Goal: Check status: Check status

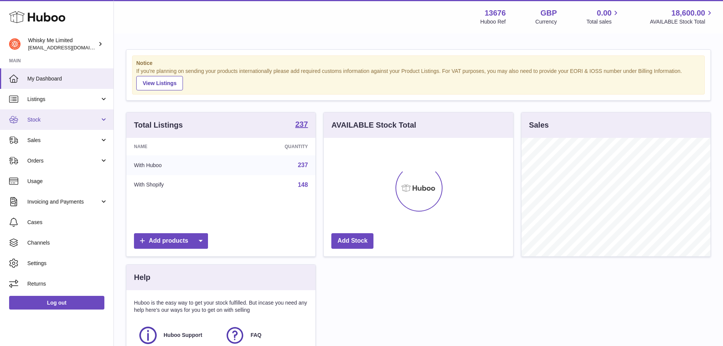
scroll to position [118, 189]
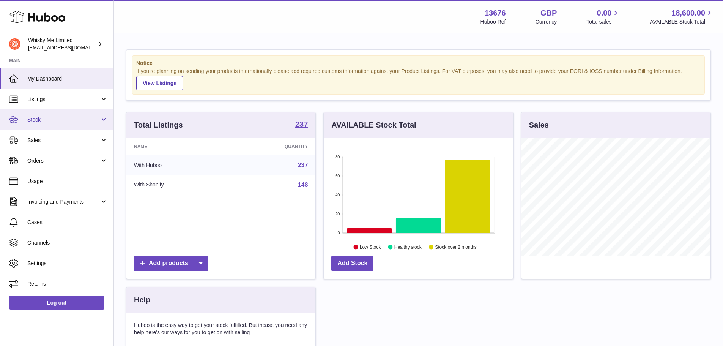
click at [61, 126] on link "Stock" at bounding box center [57, 119] width 114 height 21
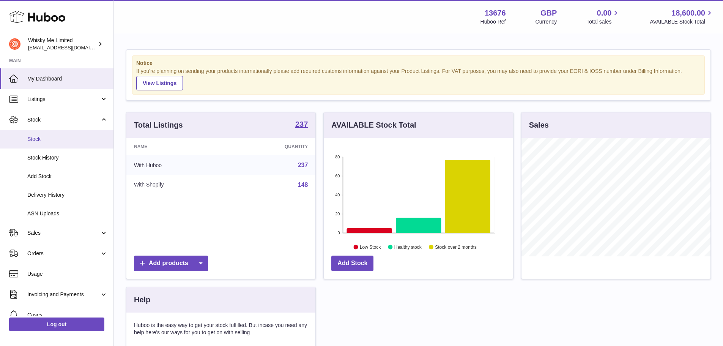
click at [68, 143] on link "Stock" at bounding box center [57, 139] width 114 height 19
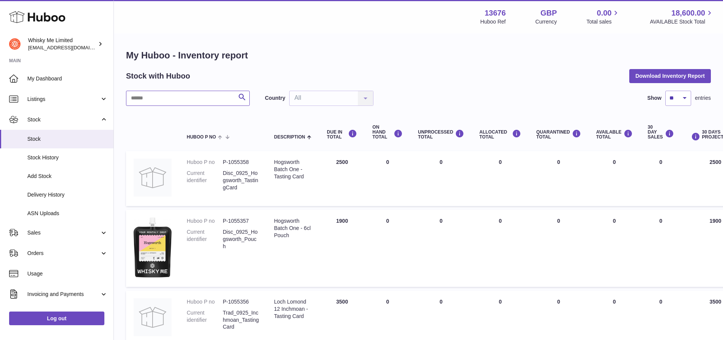
click at [144, 101] on input "text" at bounding box center [188, 98] width 124 height 15
drag, startPoint x: 144, startPoint y: 101, endPoint x: 38, endPoint y: 251, distance: 183.4
click at [38, 251] on span "Orders" at bounding box center [63, 253] width 73 height 7
click at [44, 274] on span "Orders" at bounding box center [67, 272] width 80 height 7
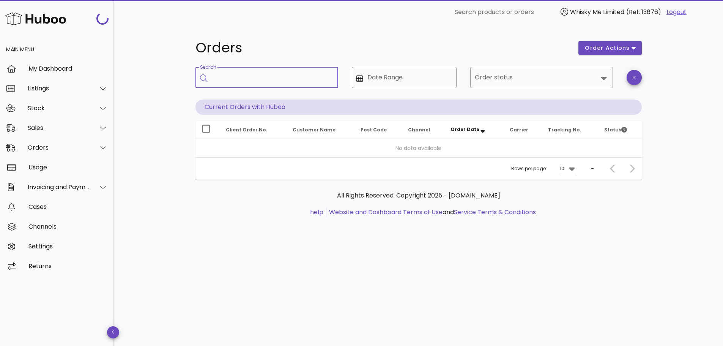
paste input "********"
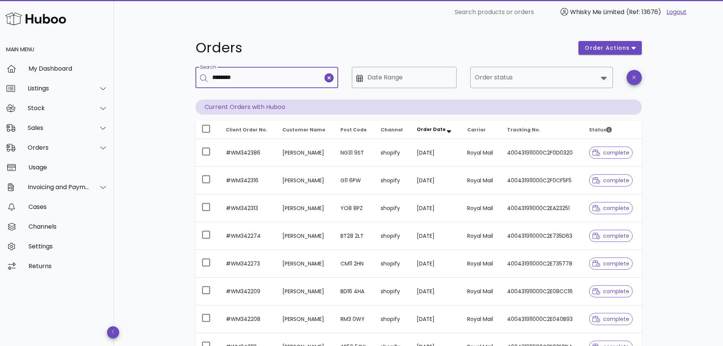
type input "********"
click at [266, 180] on td "#WM342316" at bounding box center [248, 181] width 57 height 28
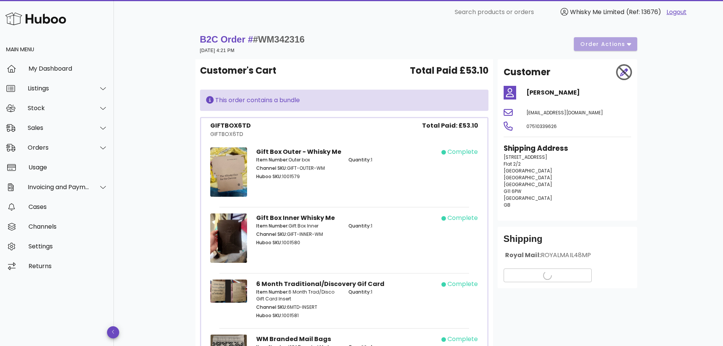
drag, startPoint x: 200, startPoint y: 28, endPoint x: 205, endPoint y: 32, distance: 6.5
click at [200, 29] on div "B2C Order # #WM342316 24 August 2025 at 4:21 PM order actions Customer's Cart T…" at bounding box center [418, 284] width 483 height 521
click at [205, 32] on div "B2C Order # #WM342316 24 August 2025 at 4:21 PM order actions" at bounding box center [419, 44] width 447 height 30
click at [219, 40] on strong "B2C Order # #WM342316" at bounding box center [252, 39] width 105 height 10
click at [52, 148] on div "Orders" at bounding box center [59, 147] width 62 height 7
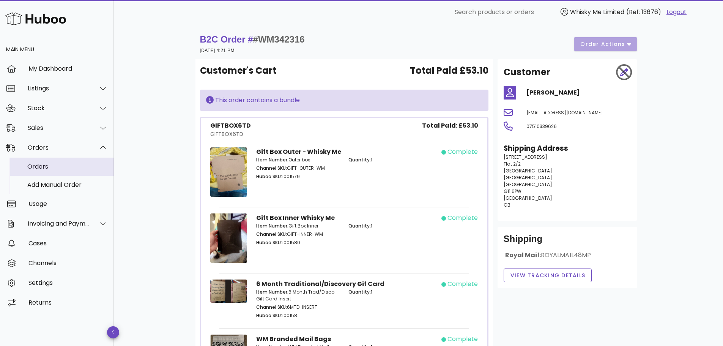
click at [52, 172] on div "Orders" at bounding box center [67, 166] width 80 height 16
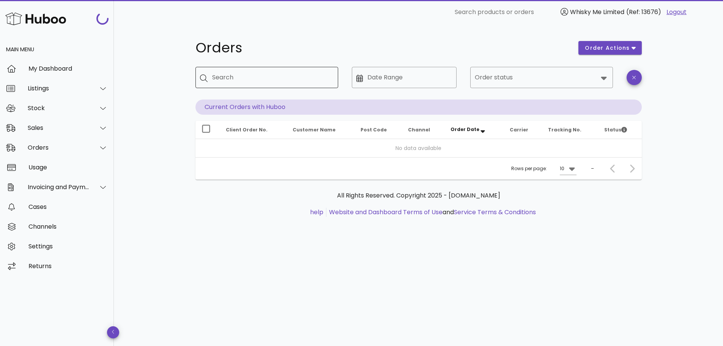
click at [247, 82] on input "Search" at bounding box center [272, 77] width 120 height 12
paste input "********"
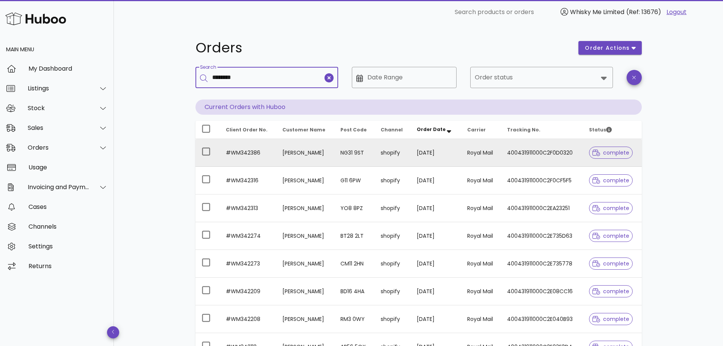
type input "********"
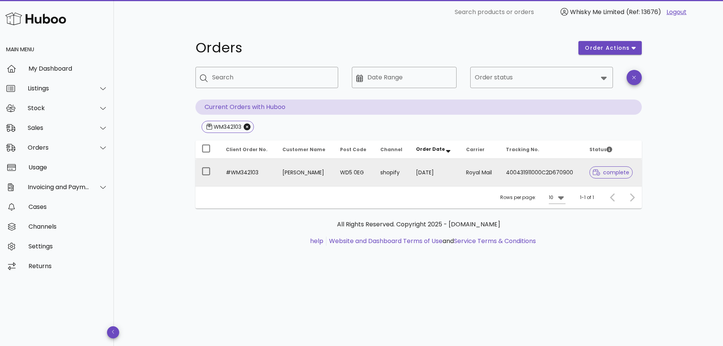
click at [271, 172] on td "#WM342103" at bounding box center [248, 172] width 57 height 27
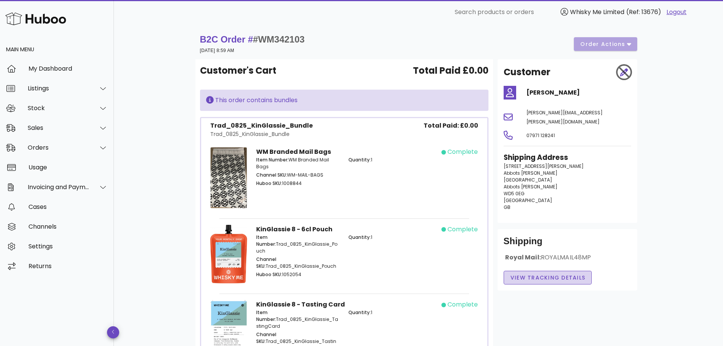
click at [549, 274] on span "View Tracking details" at bounding box center [548, 278] width 76 height 8
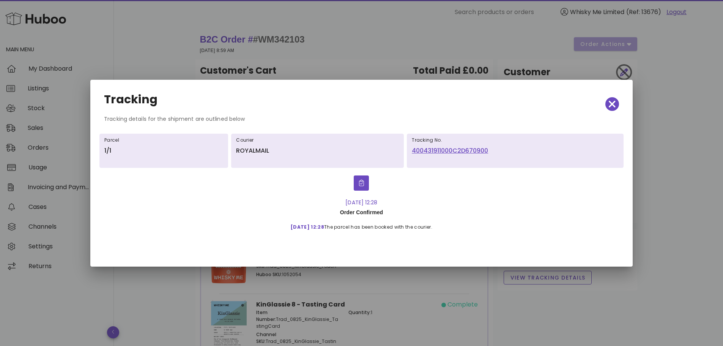
click at [441, 155] on link "400431911000C2D670900" at bounding box center [515, 150] width 207 height 9
click at [606, 107] on span "button" at bounding box center [613, 104] width 14 height 11
